Goal: Task Accomplishment & Management: Complete application form

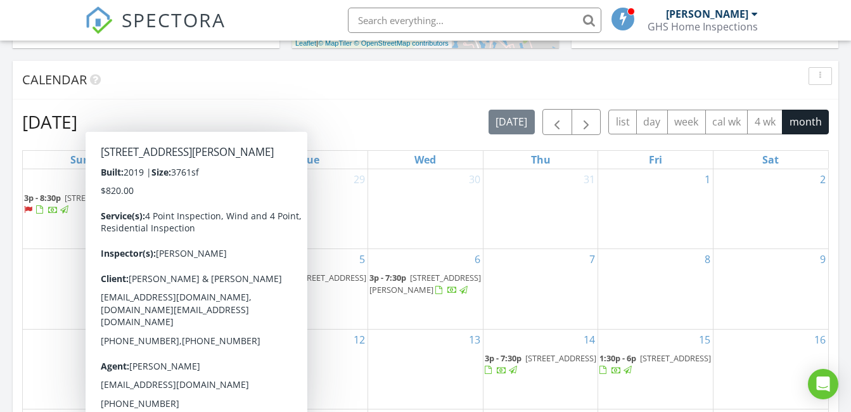
scroll to position [444, 0]
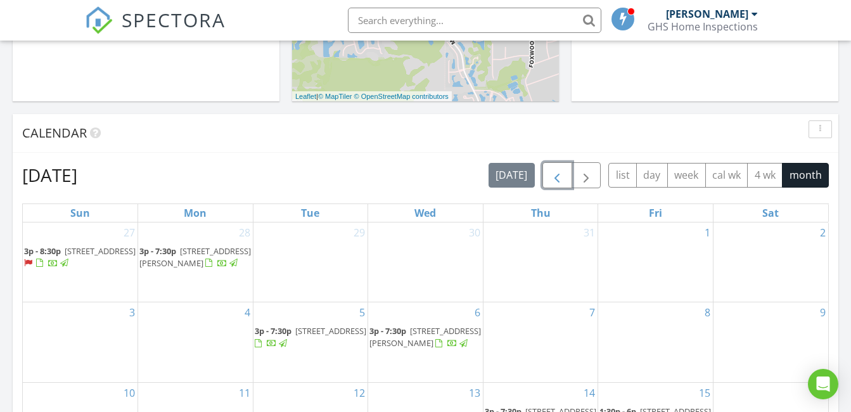
click at [560, 174] on span "button" at bounding box center [557, 175] width 15 height 15
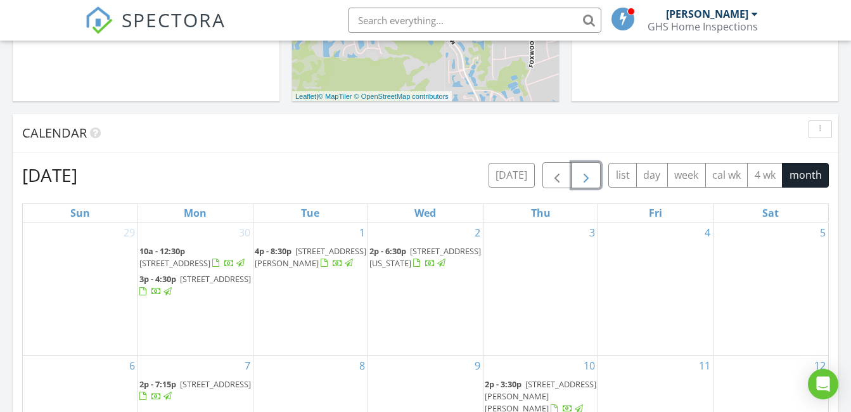
click at [581, 177] on span "button" at bounding box center [586, 175] width 15 height 15
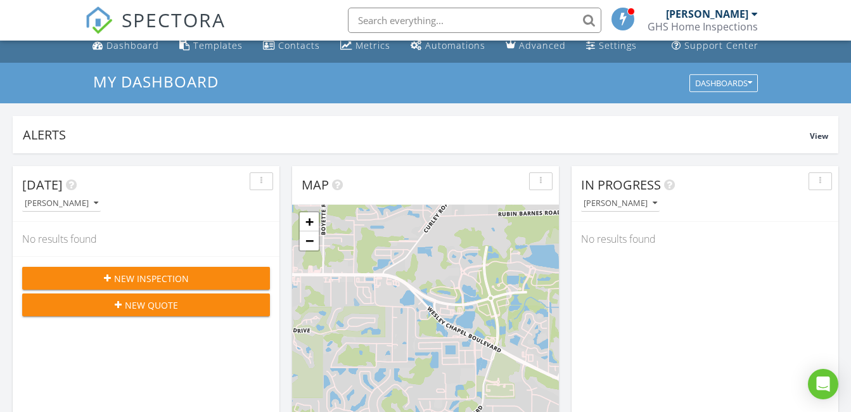
scroll to position [0, 0]
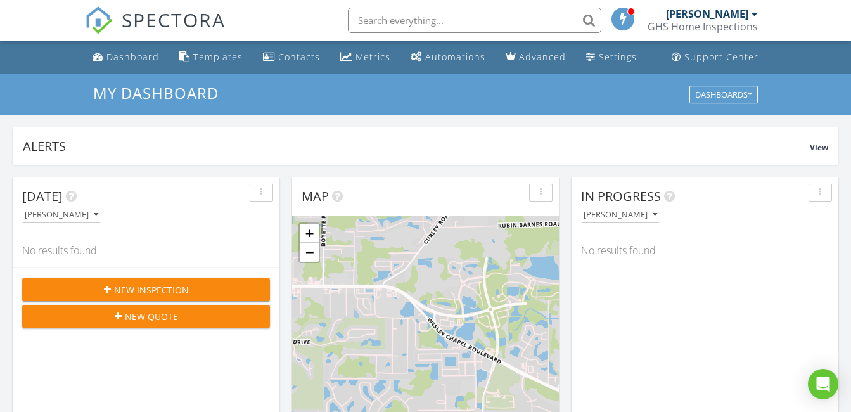
click at [144, 284] on span "New Inspection" at bounding box center [151, 289] width 75 height 13
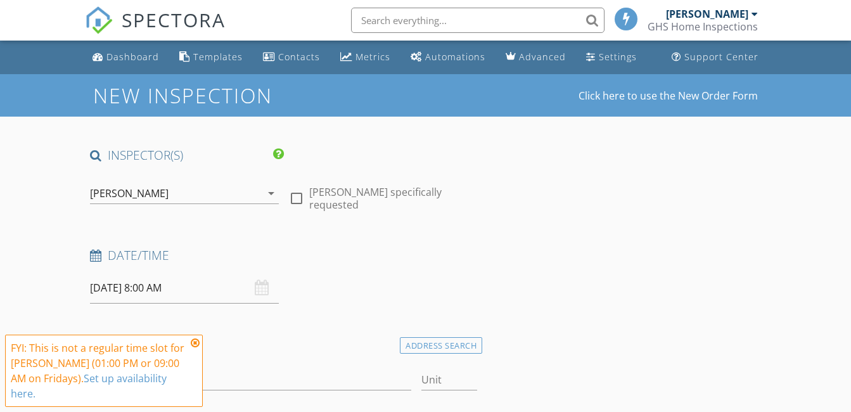
click at [114, 288] on input "[DATE] 8:00 AM" at bounding box center [184, 288] width 188 height 31
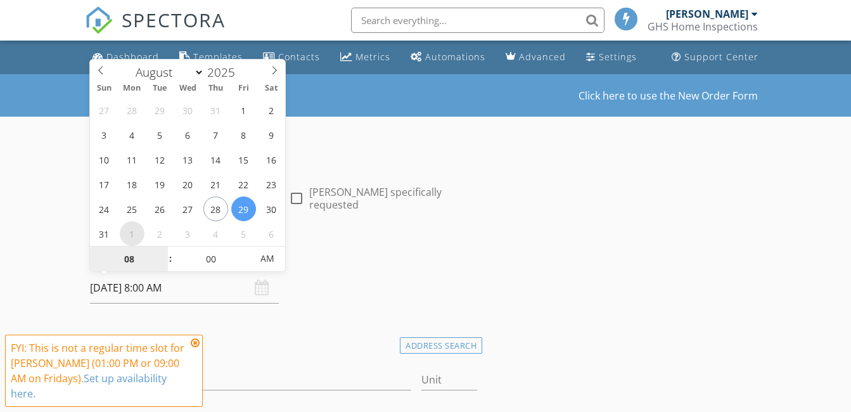
select select "8"
type input "[DATE] 8:00 AM"
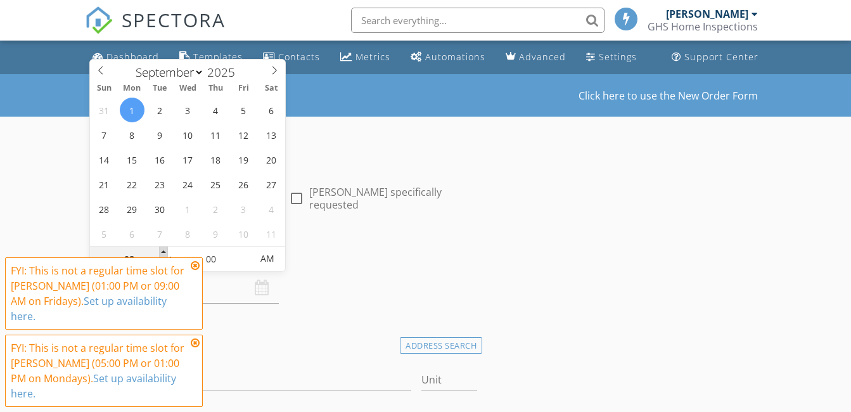
type input "09"
type input "[DATE] 9:00 AM"
click at [162, 252] on span at bounding box center [163, 253] width 9 height 13
type input "10"
type input "[DATE] 10:00 AM"
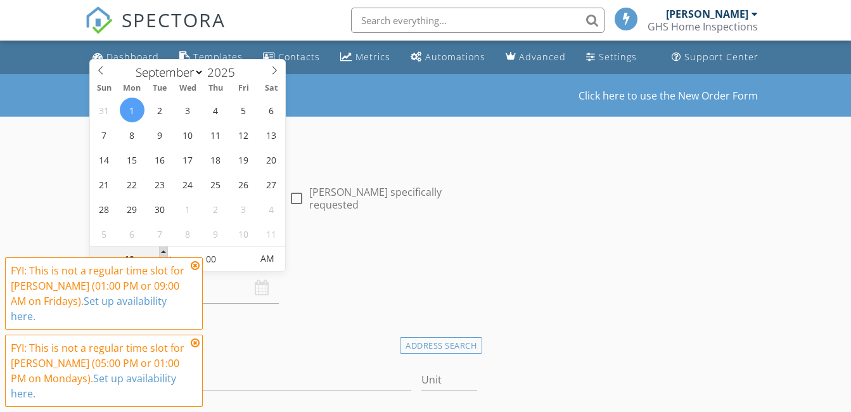
click at [162, 252] on span at bounding box center [163, 253] width 9 height 13
type input "11"
type input "09/01/2025 11:00 AM"
click at [162, 252] on span at bounding box center [163, 253] width 9 height 13
type input "12"
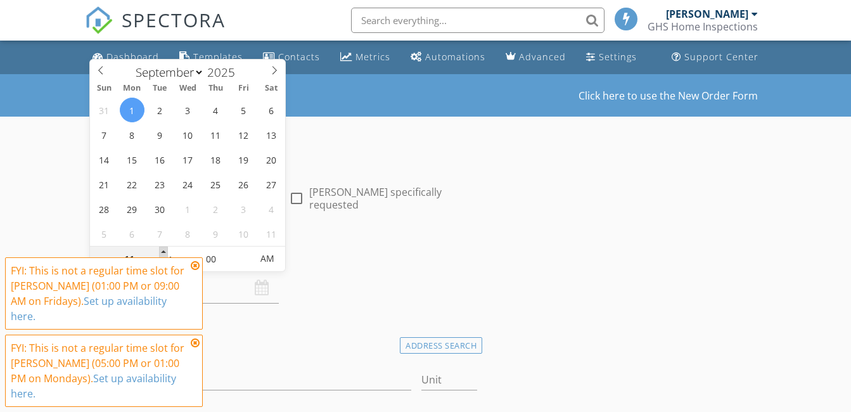
type input "09/01/2025 12:00 PM"
click at [162, 252] on span at bounding box center [163, 253] width 9 height 13
type input "01"
type input "09/01/2025 1:00 PM"
click at [162, 252] on span at bounding box center [163, 253] width 9 height 13
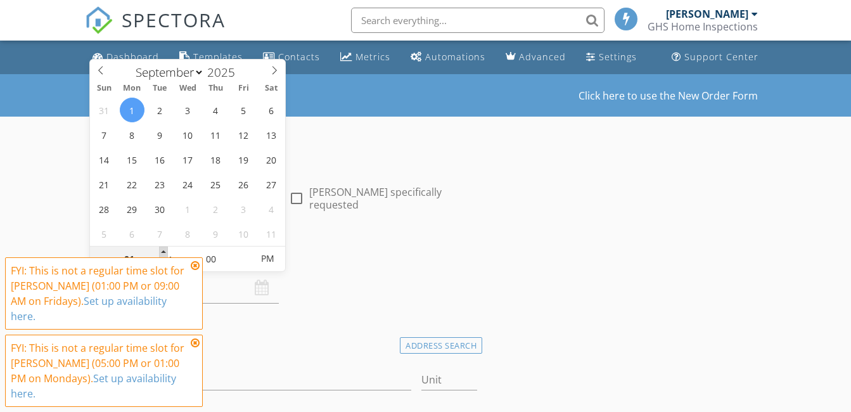
type input "02"
type input "09/01/2025 2:00 PM"
click at [162, 252] on span at bounding box center [163, 253] width 9 height 13
type input "03"
type input "09/01/2025 3:00 PM"
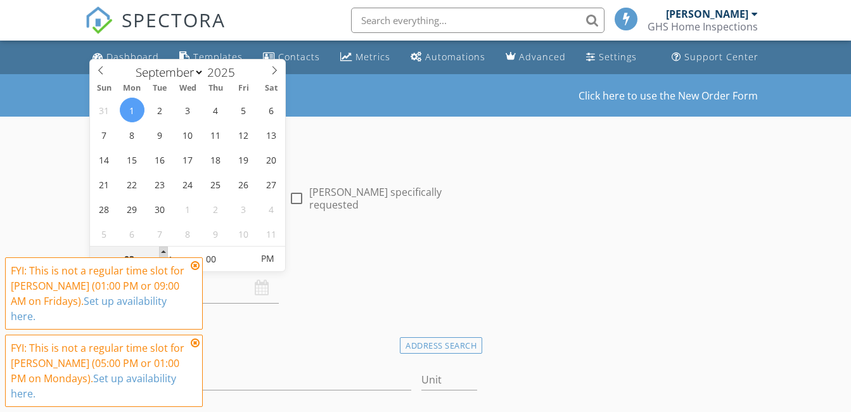
click at [162, 252] on span at bounding box center [163, 253] width 9 height 13
click at [198, 271] on icon at bounding box center [195, 266] width 9 height 10
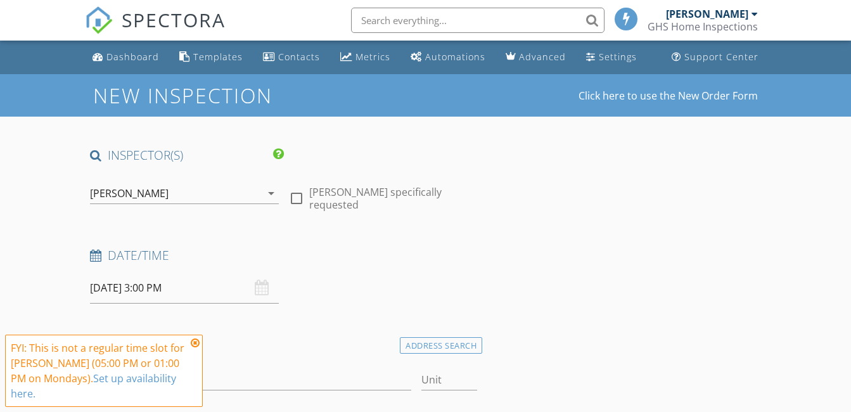
click at [196, 348] on icon at bounding box center [195, 343] width 9 height 10
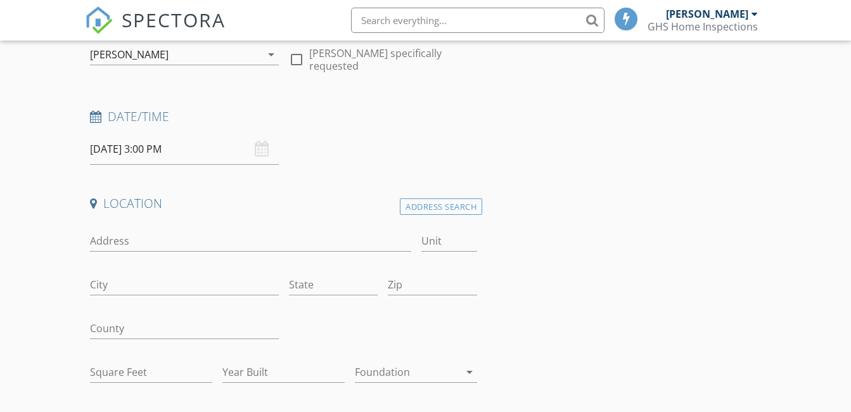
scroll to position [190, 0]
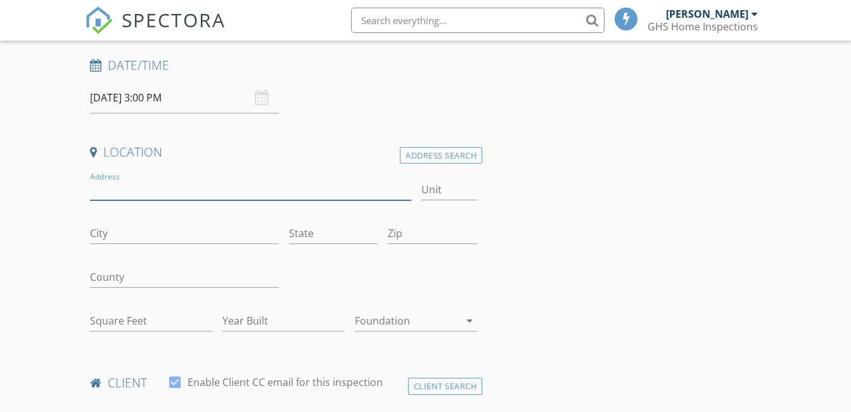
click at [164, 192] on input "Address" at bounding box center [250, 189] width 321 height 21
type input "10146 Tuscan Sun Ave"
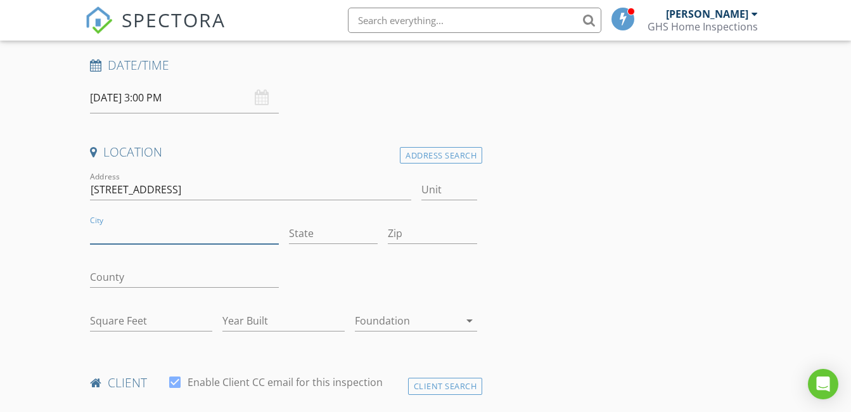
click at [143, 233] on input "City" at bounding box center [184, 233] width 188 height 21
type input "Riverview"
type input "Fl"
type input "33578"
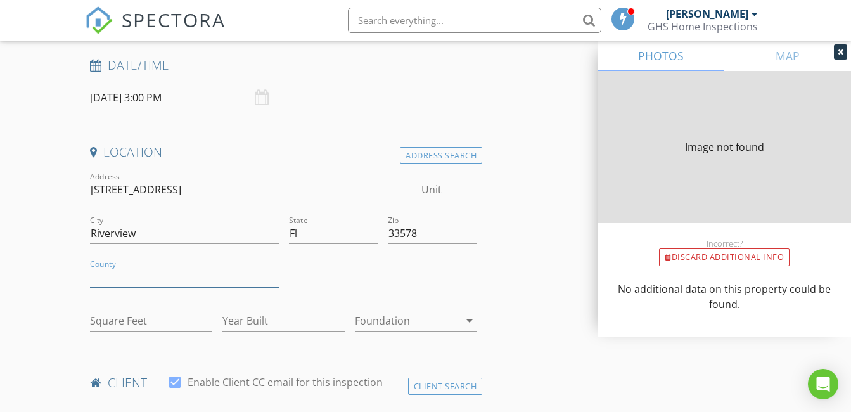
type input "3326"
type input "2020"
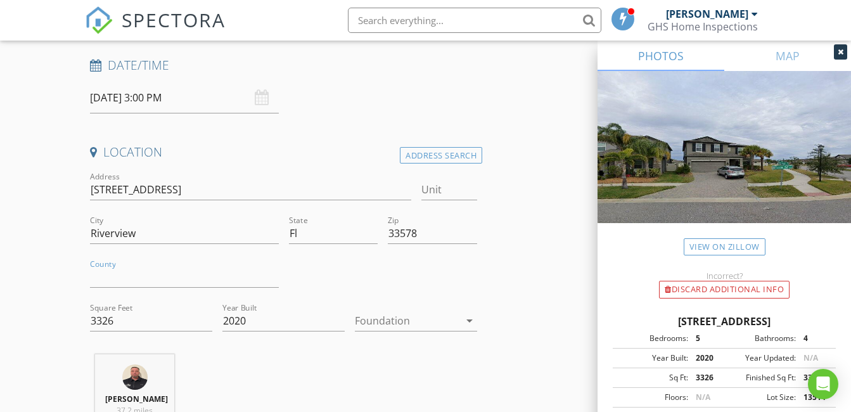
click at [394, 319] on div at bounding box center [407, 321] width 105 height 20
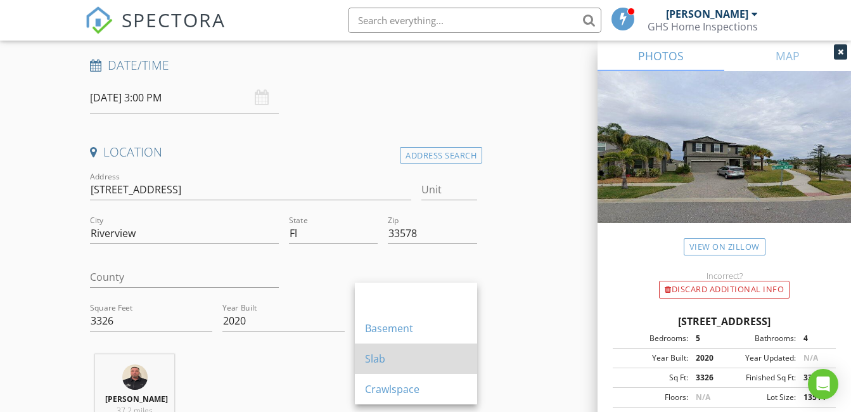
click at [371, 353] on div "Slab" at bounding box center [416, 358] width 102 height 15
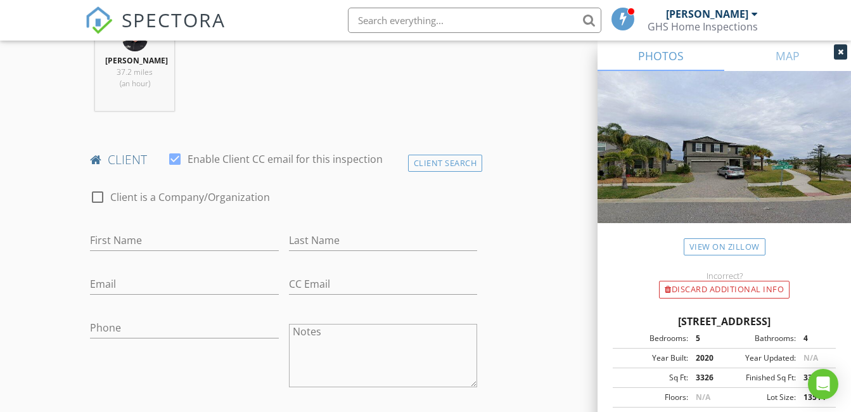
scroll to position [570, 0]
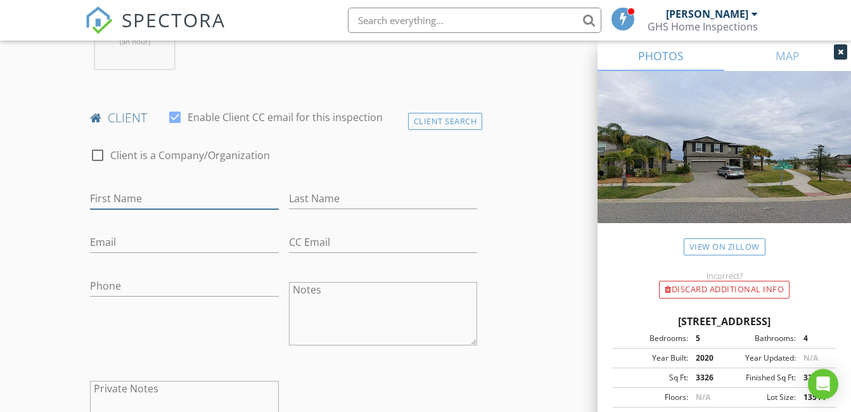
click at [110, 197] on input "First Name" at bounding box center [184, 198] width 188 height 21
type input "Shakim"
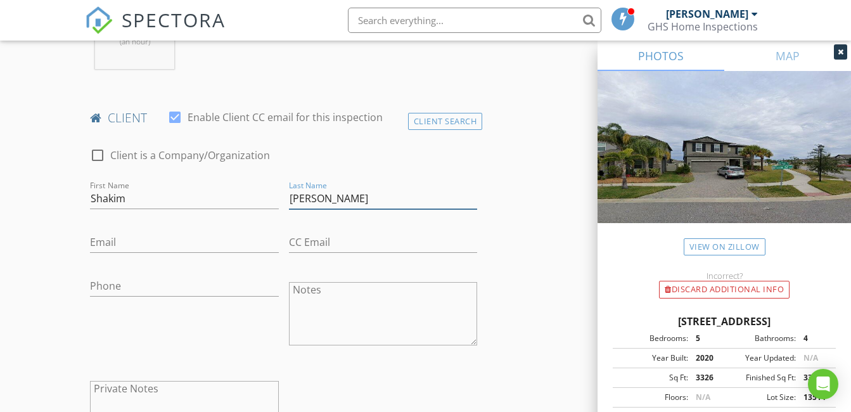
type input "Carr"
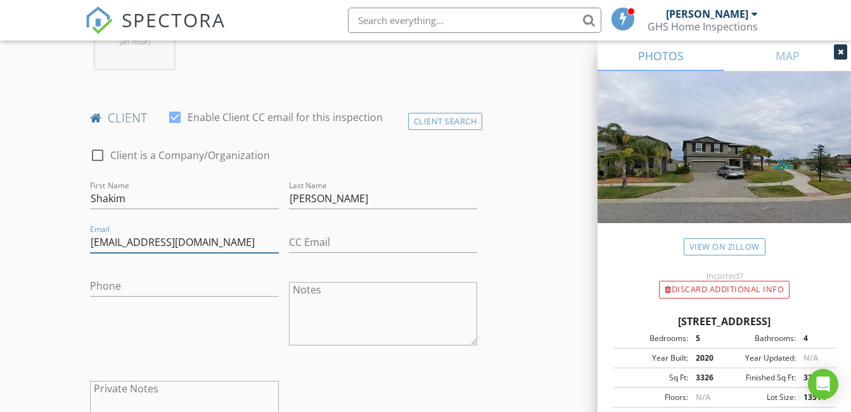
type input "carrshakim@gmail.com"
type input "347-634-0761"
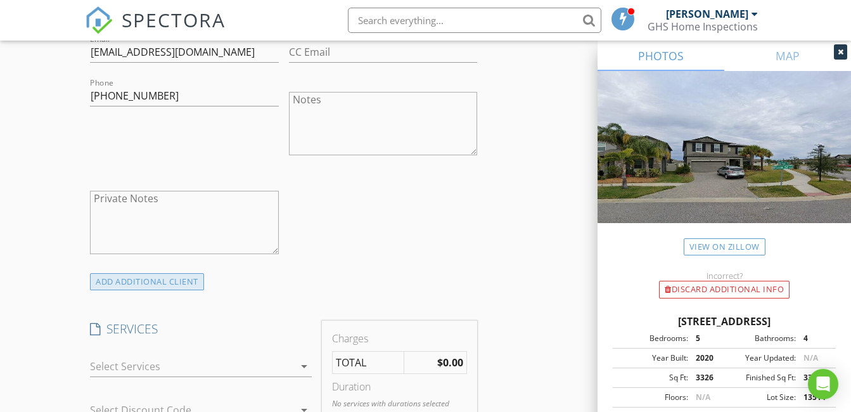
click at [131, 281] on div "ADD ADDITIONAL client" at bounding box center [147, 281] width 114 height 17
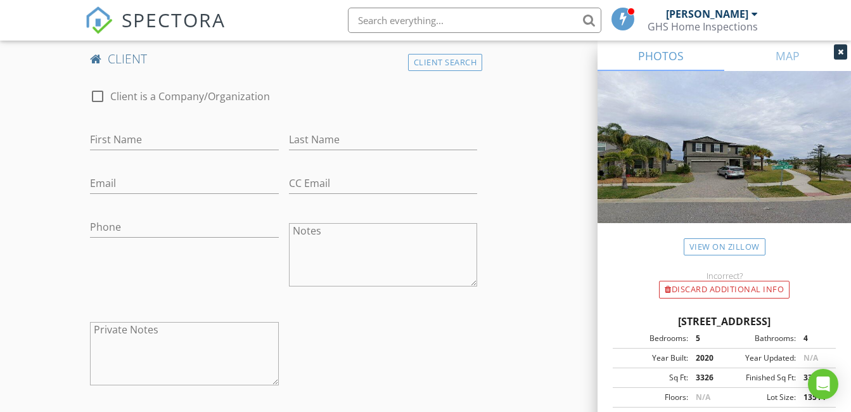
scroll to position [1014, 0]
click at [165, 143] on input "First Name" at bounding box center [184, 139] width 188 height 21
type input "Marisa"
type input "Carr"
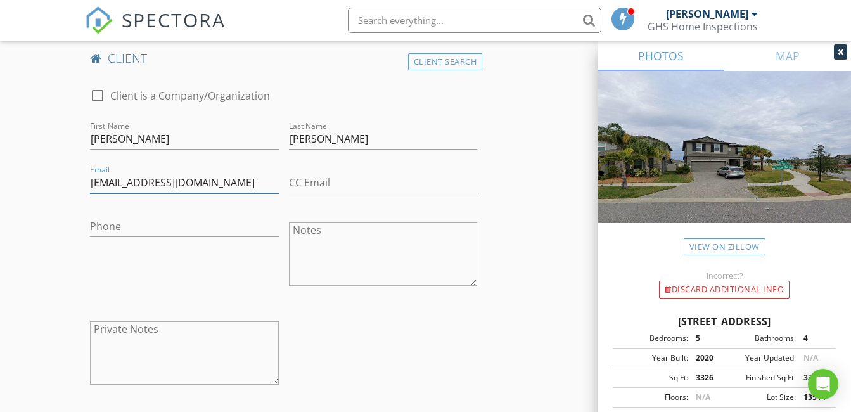
type input "marissacarr21@gmail.com"
type input "917-780-5988"
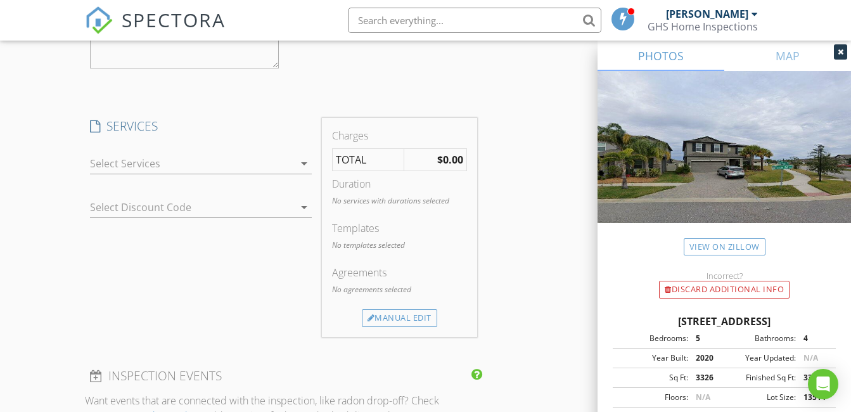
scroll to position [1331, 0]
click at [173, 168] on div at bounding box center [192, 163] width 204 height 20
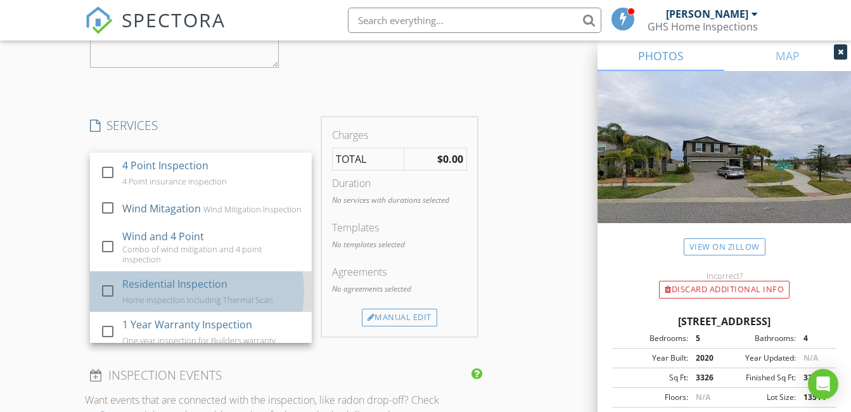
click at [198, 292] on div "Residential Inspection" at bounding box center [174, 283] width 105 height 15
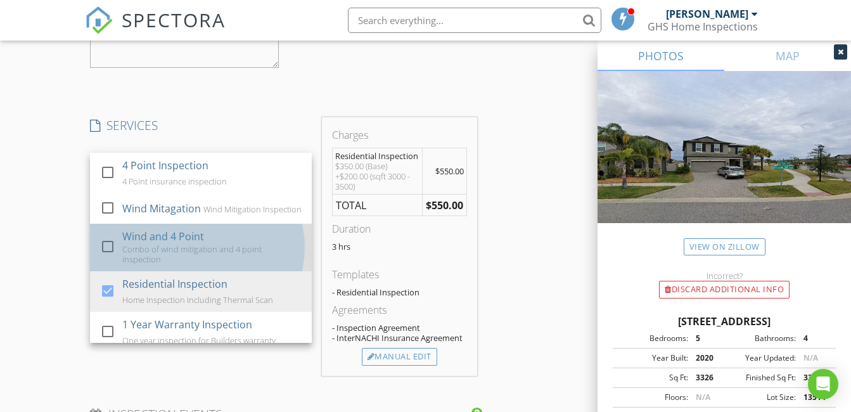
click at [182, 254] on div "Combo of wind mitigation and 4 point inspection" at bounding box center [212, 254] width 180 height 20
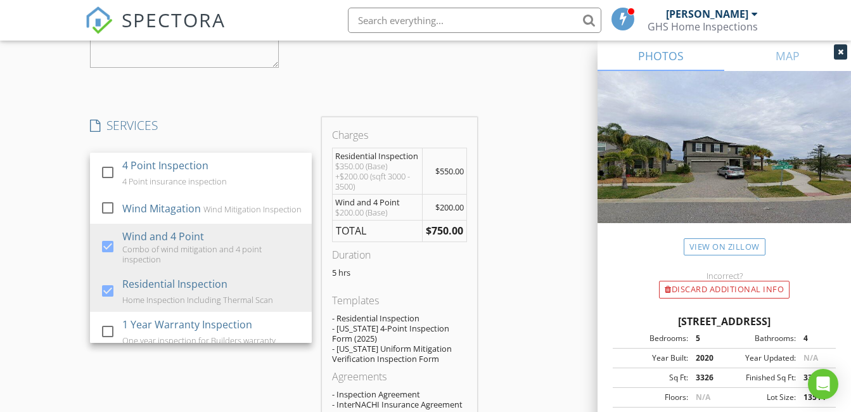
click at [539, 148] on div "INSPECTOR(S) check_box Brian Gill PRIMARY Brian Gill arrow_drop_down check_box_…" at bounding box center [425, 91] width 681 height 2551
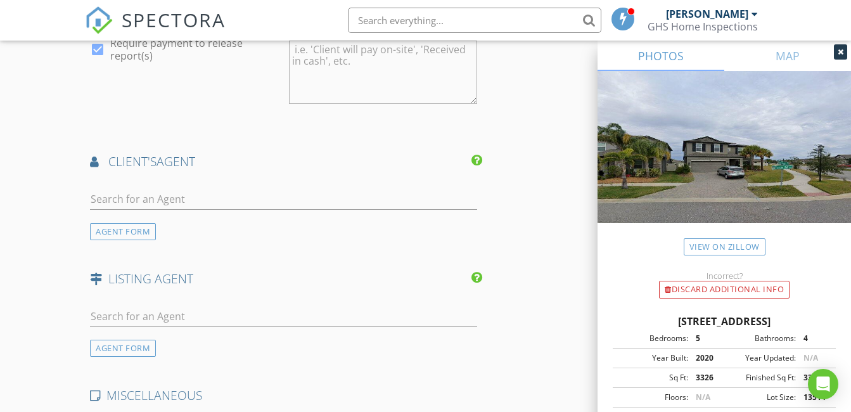
scroll to position [1965, 0]
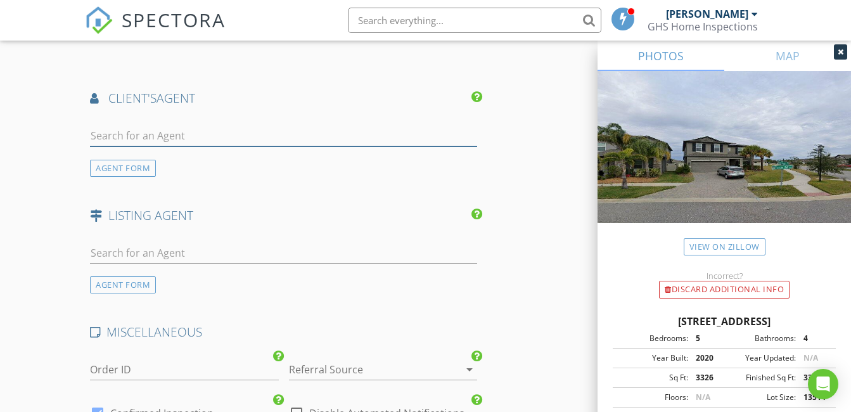
click at [134, 135] on input "text" at bounding box center [283, 136] width 387 height 21
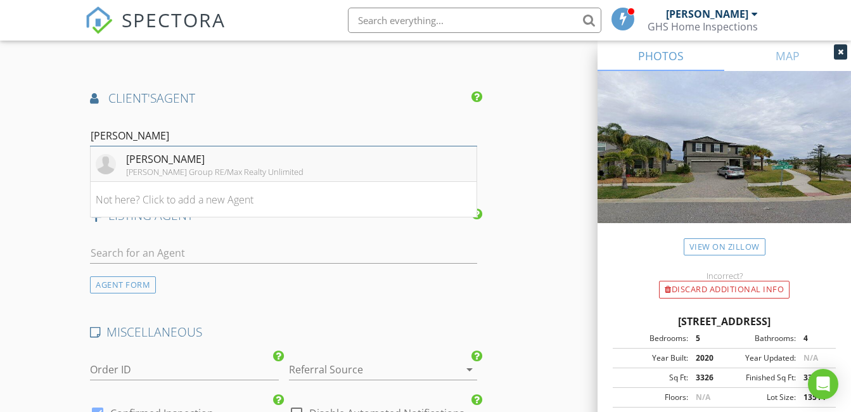
type input "Brooke"
click at [211, 158] on div "[PERSON_NAME]" at bounding box center [214, 158] width 177 height 15
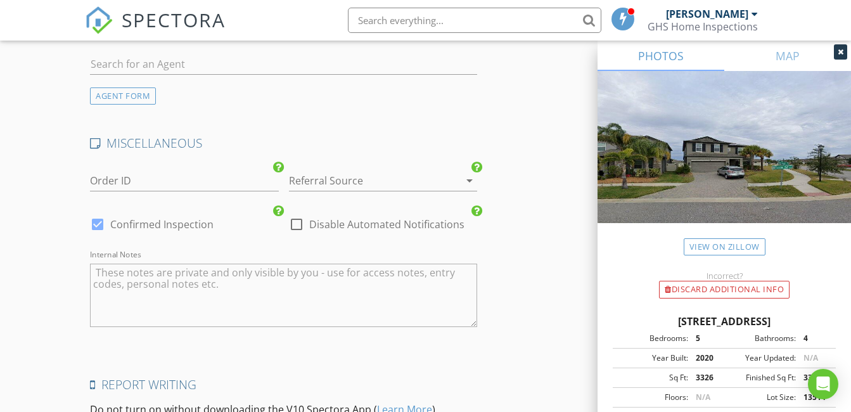
scroll to position [2472, 0]
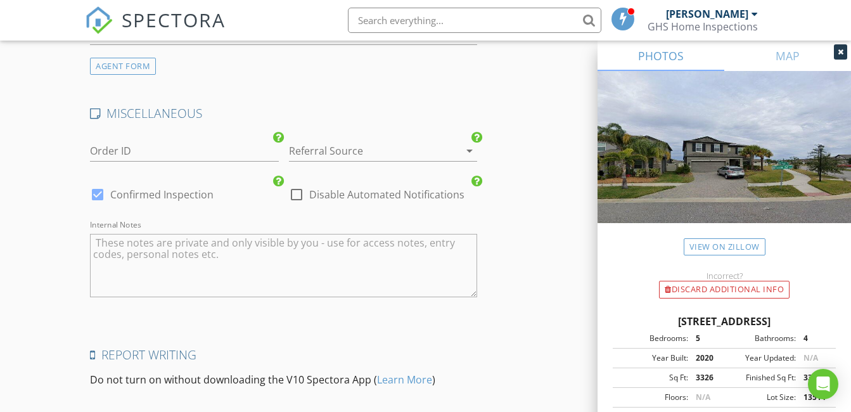
click at [359, 152] on div at bounding box center [365, 151] width 153 height 20
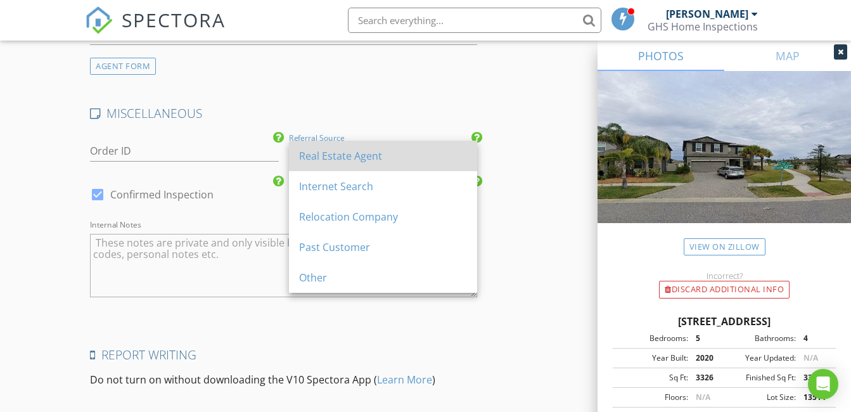
click at [354, 153] on div "Real Estate Agent" at bounding box center [383, 155] width 168 height 15
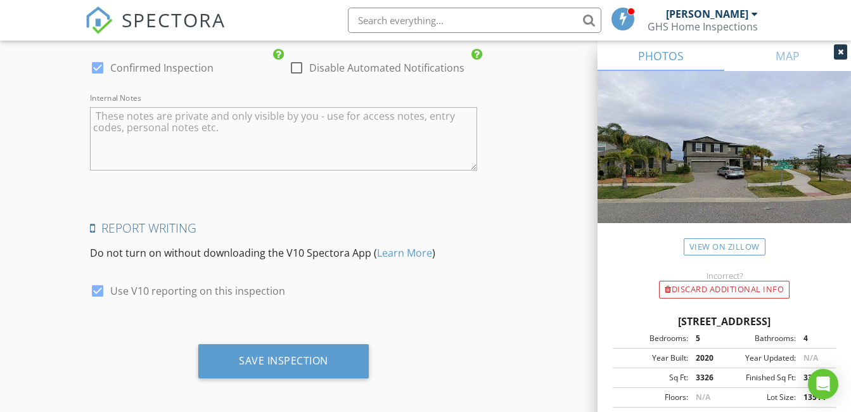
scroll to position [2605, 0]
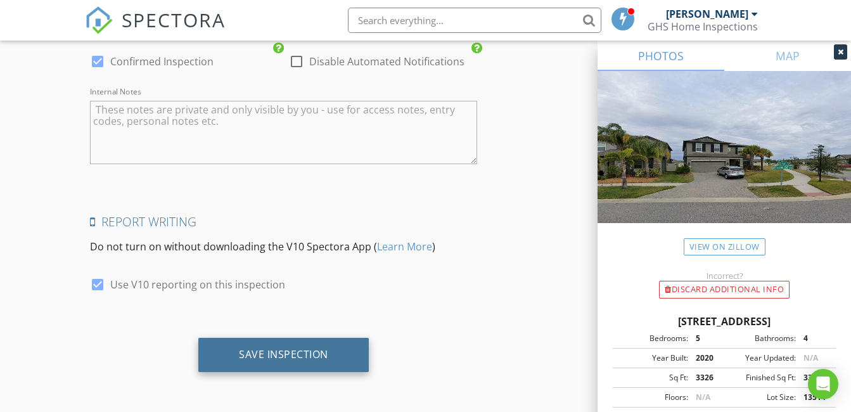
click at [217, 354] on div "Save Inspection" at bounding box center [283, 355] width 171 height 34
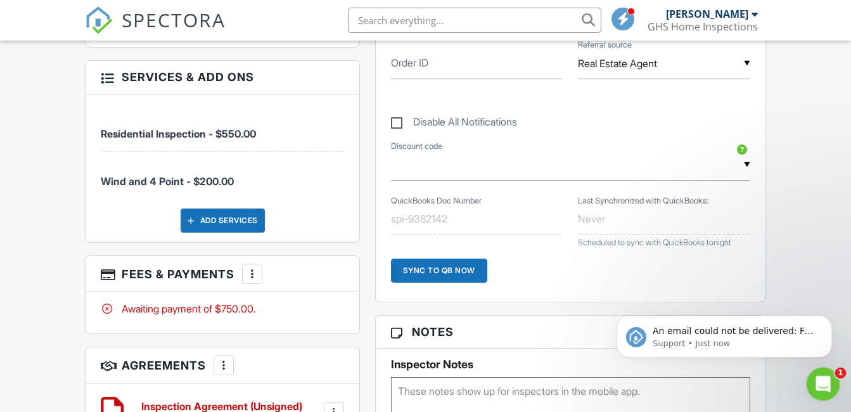
click at [820, 378] on icon "Open Intercom Messenger" at bounding box center [821, 382] width 21 height 21
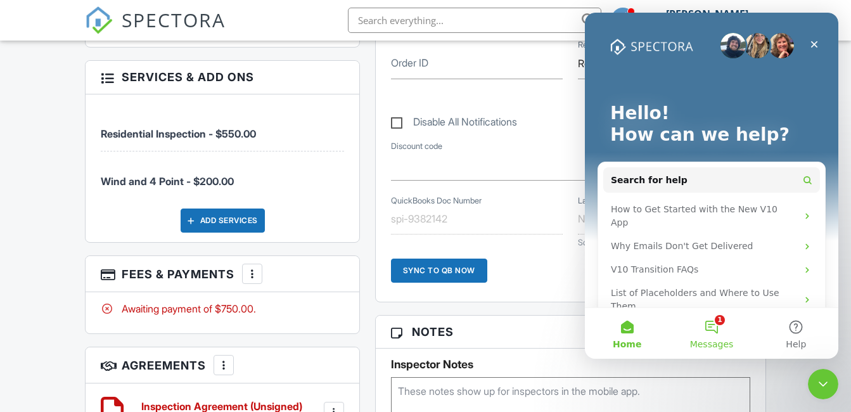
click at [721, 329] on button "1 Messages" at bounding box center [711, 333] width 84 height 51
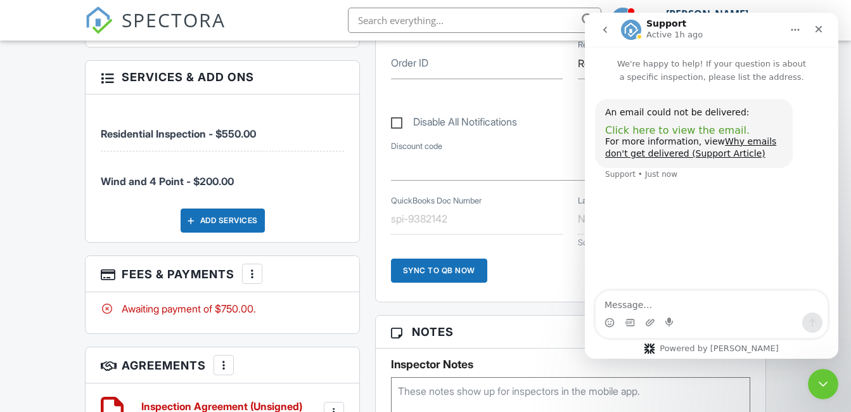
click at [711, 130] on span "Click here to view the email." at bounding box center [677, 130] width 145 height 12
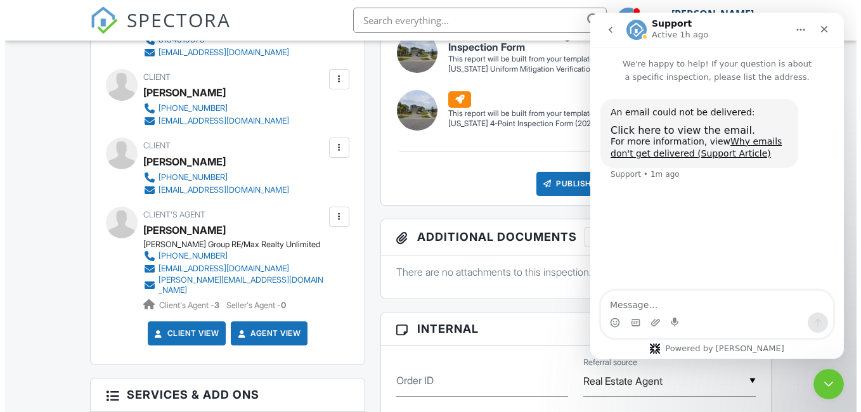
scroll to position [444, 0]
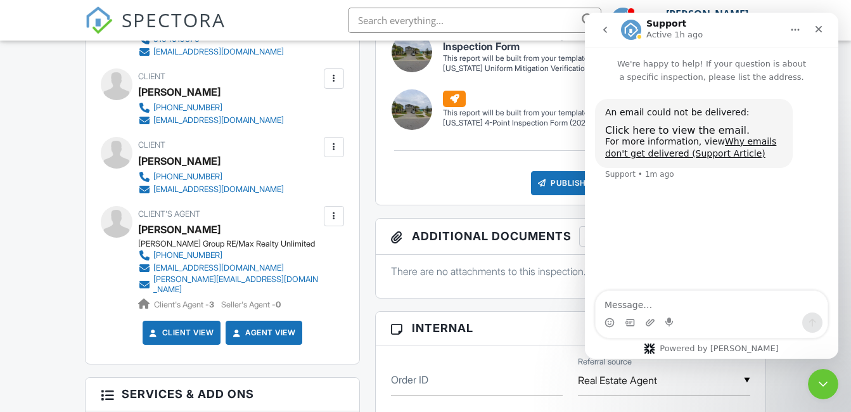
click at [330, 143] on div at bounding box center [334, 147] width 13 height 13
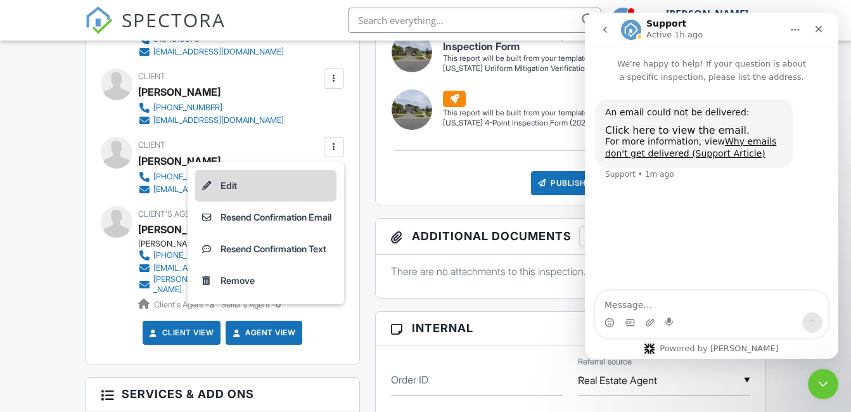
click at [228, 183] on li "Edit" at bounding box center [265, 186] width 141 height 32
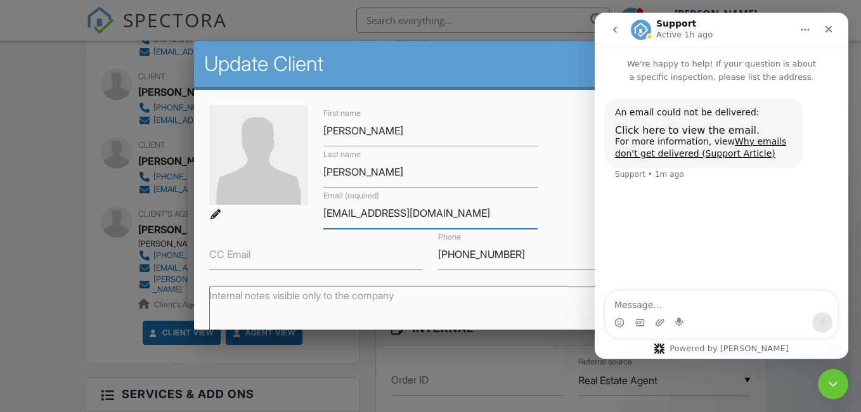
click at [348, 213] on input "marissacarr21@gmail.com" at bounding box center [430, 213] width 214 height 31
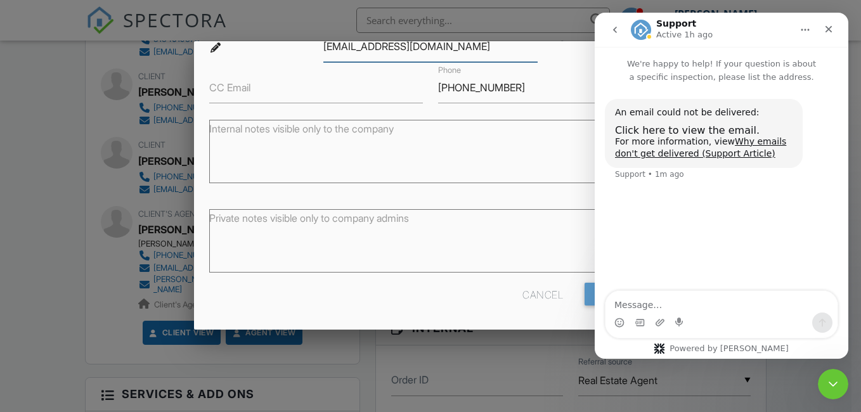
scroll to position [167, 0]
type input "marisacarr21@gmail.com"
click at [585, 288] on input "Save" at bounding box center [617, 293] width 67 height 23
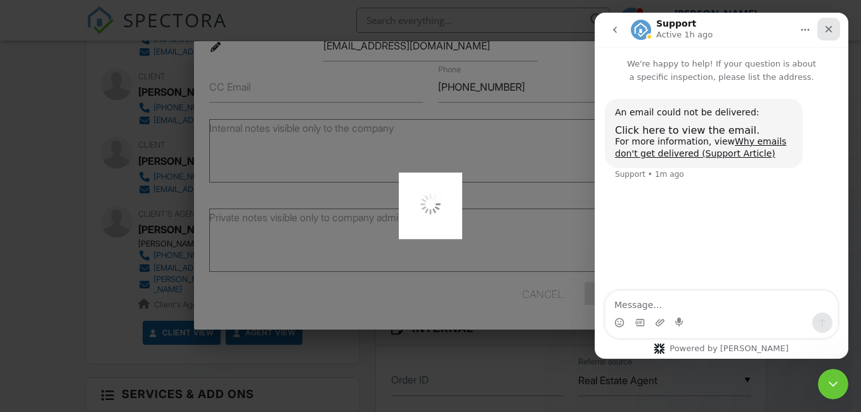
click at [830, 25] on icon "Close" at bounding box center [828, 29] width 10 height 10
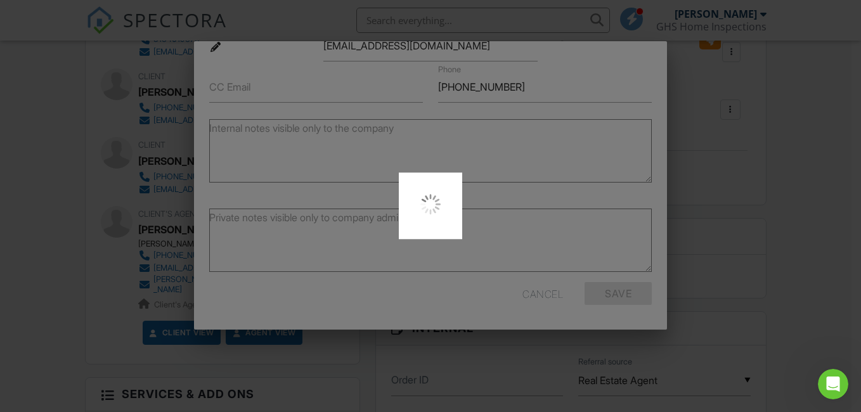
scroll to position [0, 0]
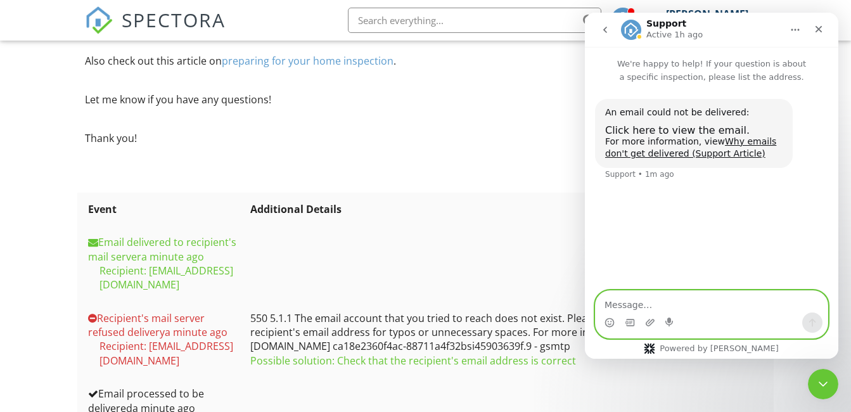
scroll to position [380, 0]
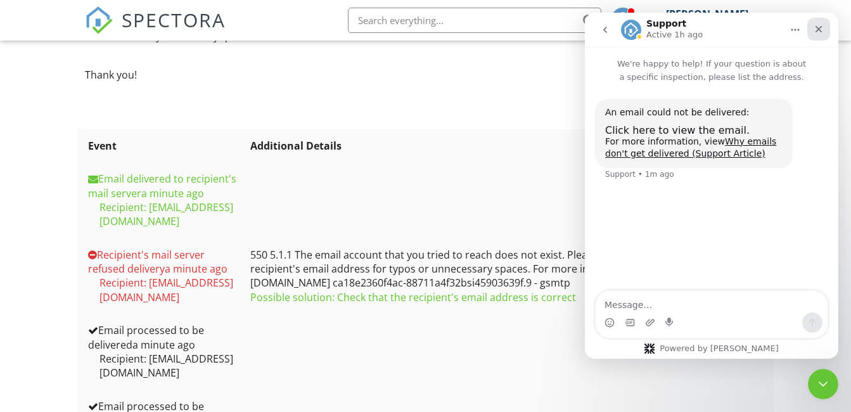
click at [825, 29] on div "Close" at bounding box center [819, 29] width 23 height 23
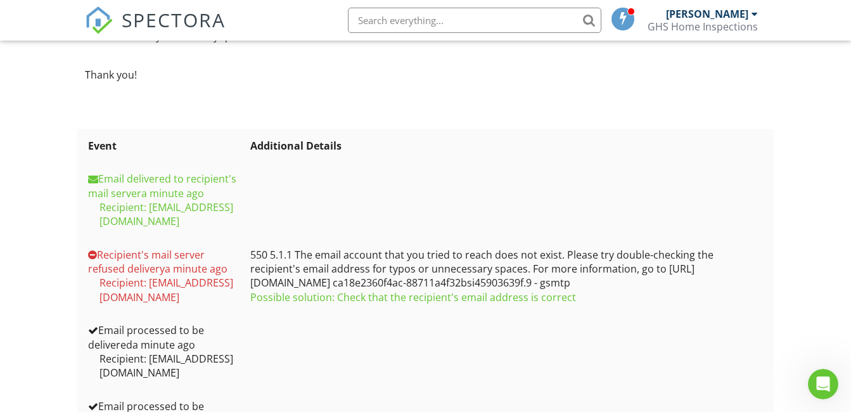
scroll to position [0, 0]
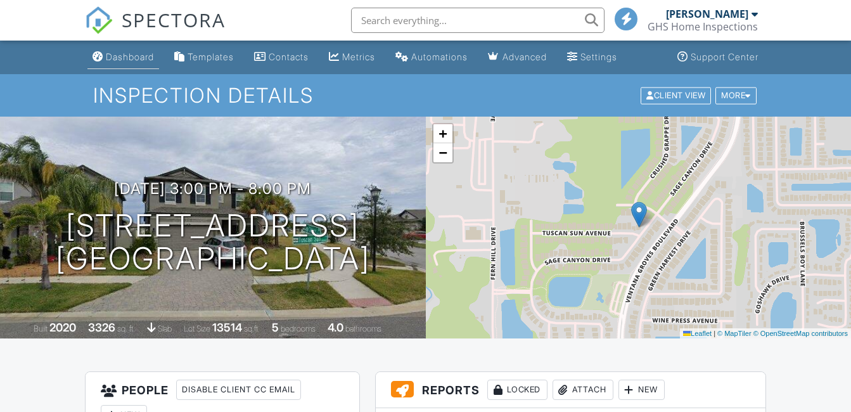
click at [121, 58] on div "Dashboard" at bounding box center [130, 56] width 48 height 11
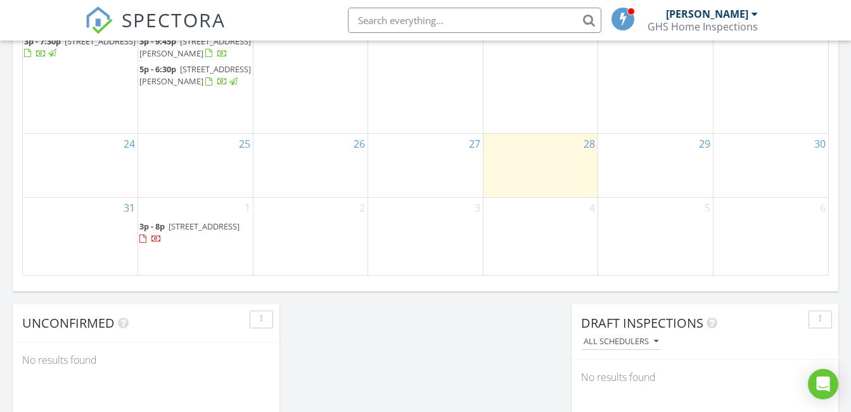
scroll to position [761, 0]
